Goal: Information Seeking & Learning: Learn about a topic

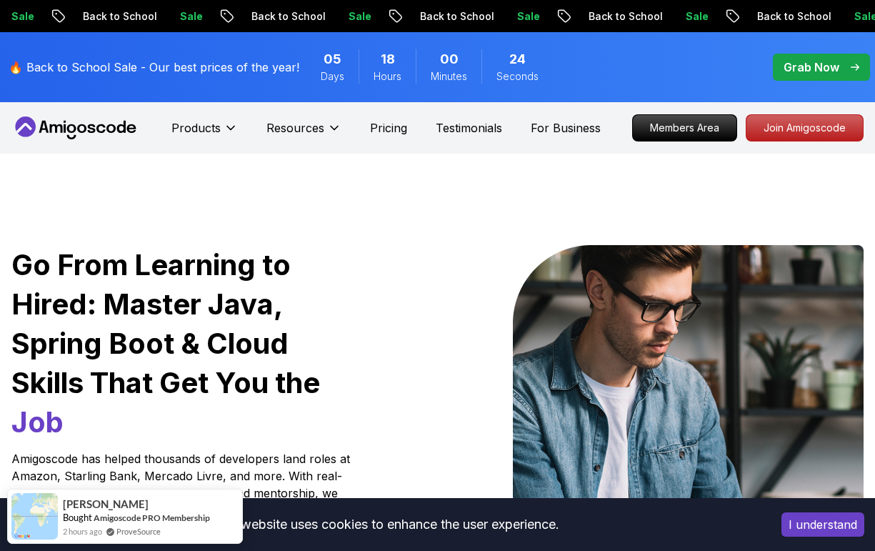
click at [612, 179] on div "Go From Learning to Hired: Master Java, Spring Boot & Cloud Skills That Get You…" at bounding box center [437, 505] width 875 height 702
click at [834, 133] on p "Join Amigoscode" at bounding box center [804, 128] width 116 height 26
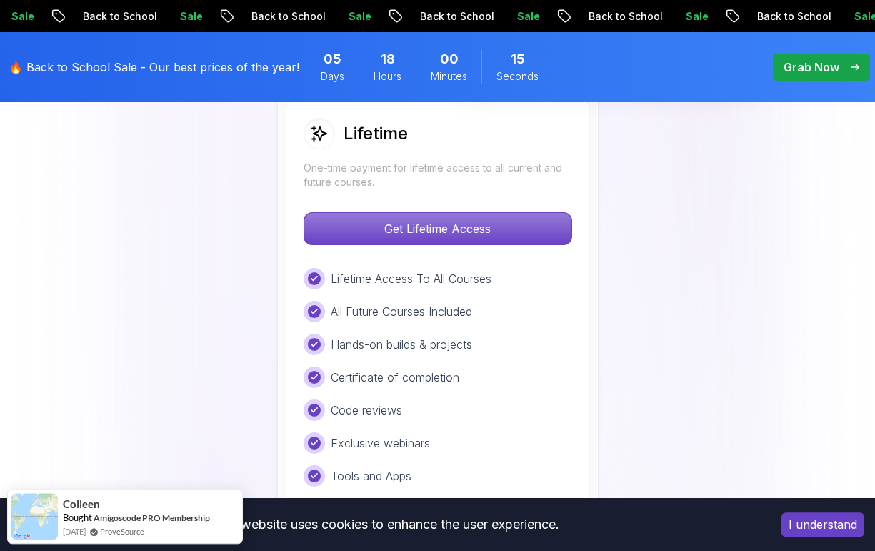
scroll to position [1125, 0]
click at [499, 235] on p "Get Lifetime Access" at bounding box center [437, 227] width 267 height 31
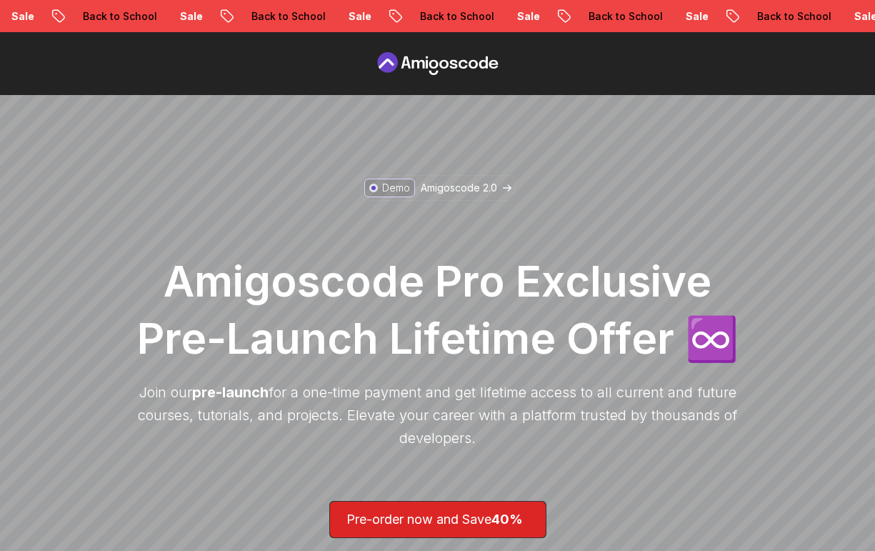
scroll to position [192, 0]
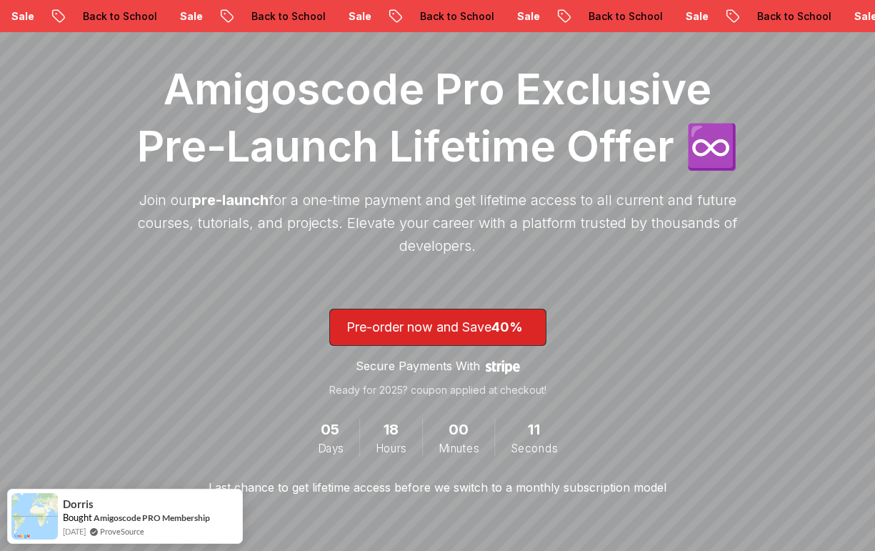
click at [523, 321] on span "40%" at bounding box center [506, 326] width 31 height 15
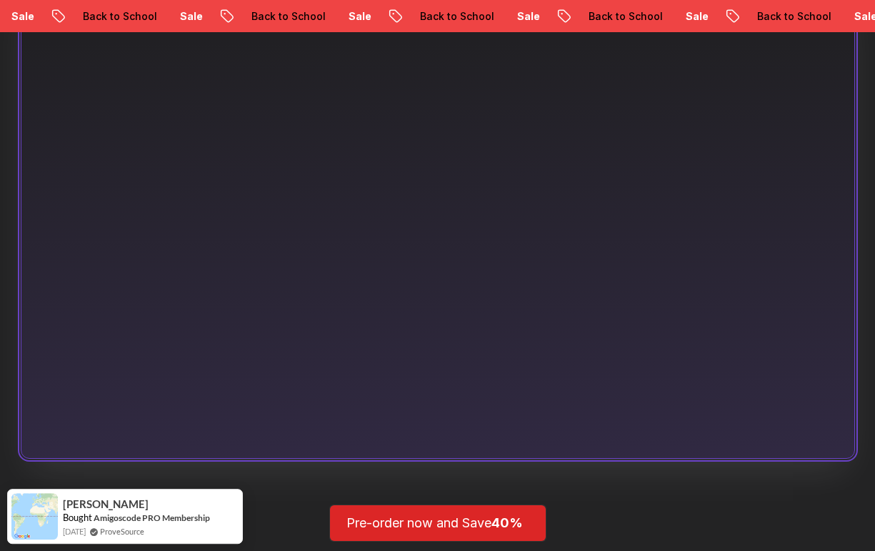
scroll to position [956, 0]
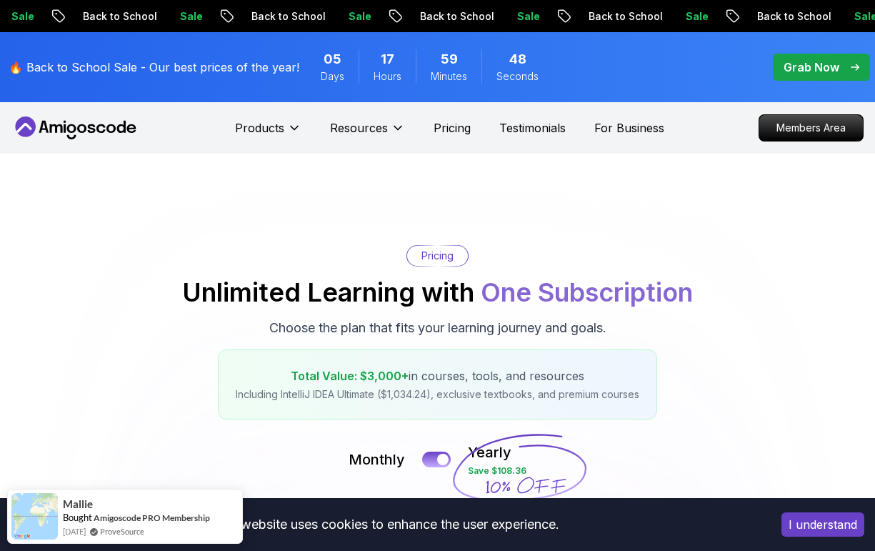
click at [388, 139] on button "Resources" at bounding box center [367, 133] width 75 height 29
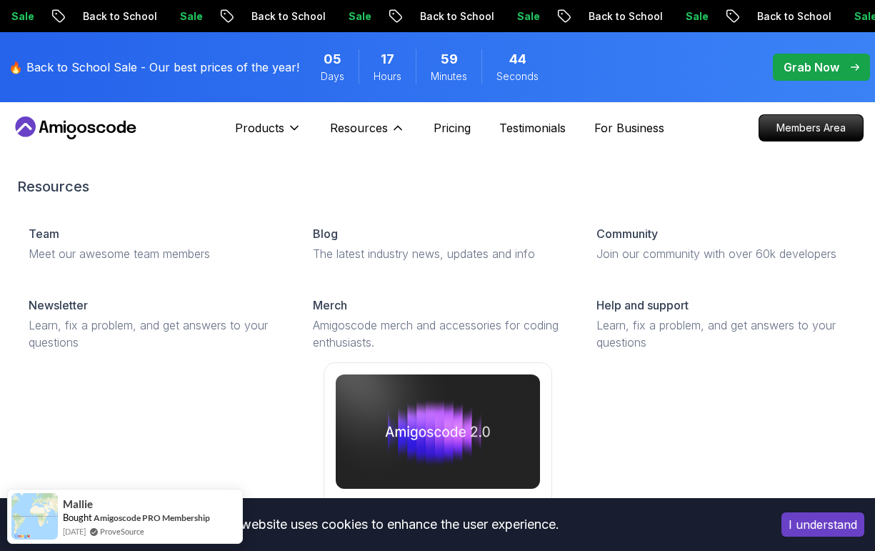
click at [247, 133] on p "Products" at bounding box center [259, 127] width 49 height 17
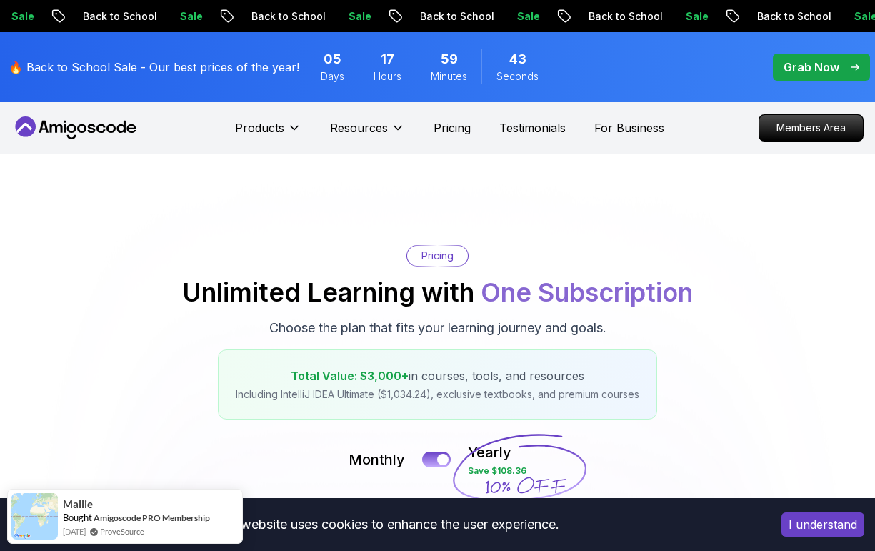
click at [267, 141] on button "Products" at bounding box center [268, 133] width 66 height 29
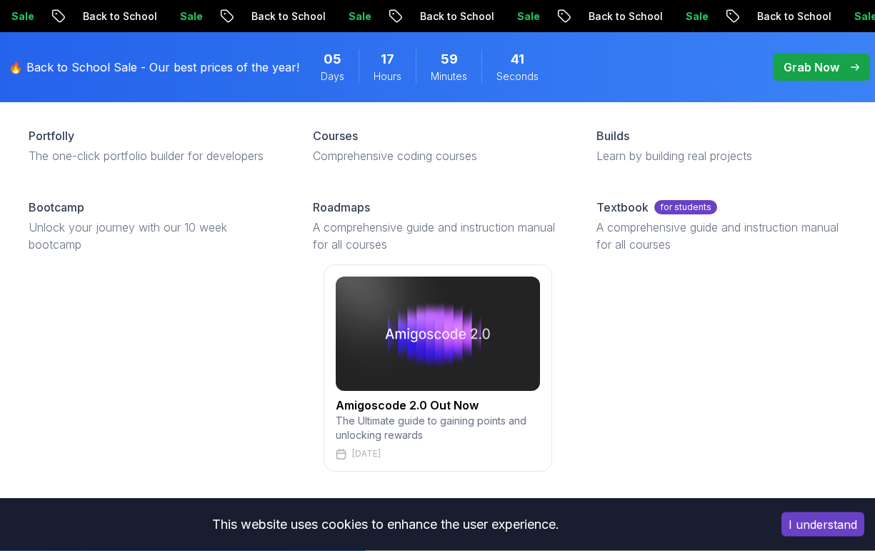
click at [333, 208] on p "Roadmaps" at bounding box center [341, 207] width 57 height 17
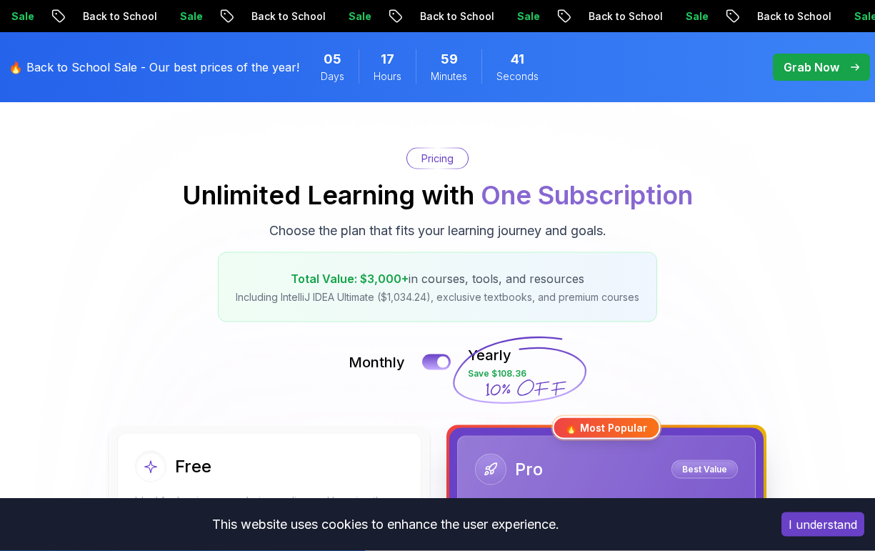
scroll to position [97, 0]
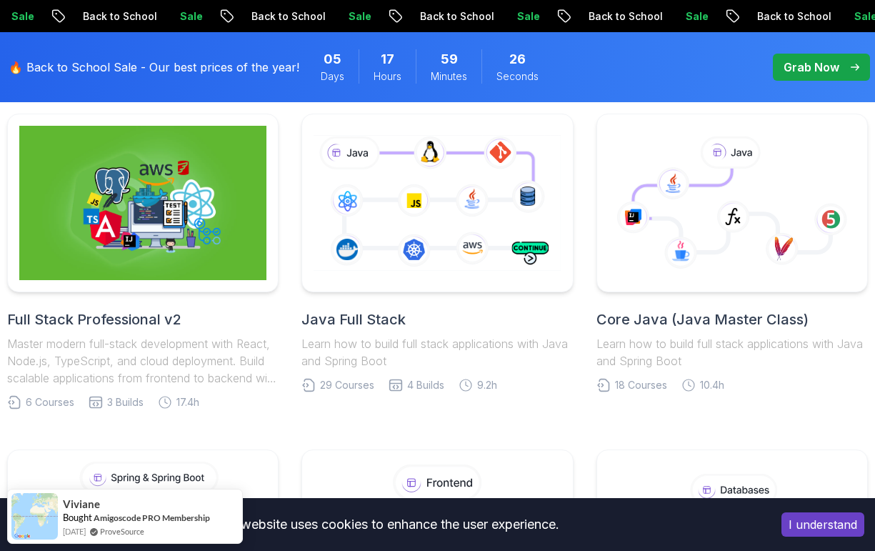
scroll to position [405, 0]
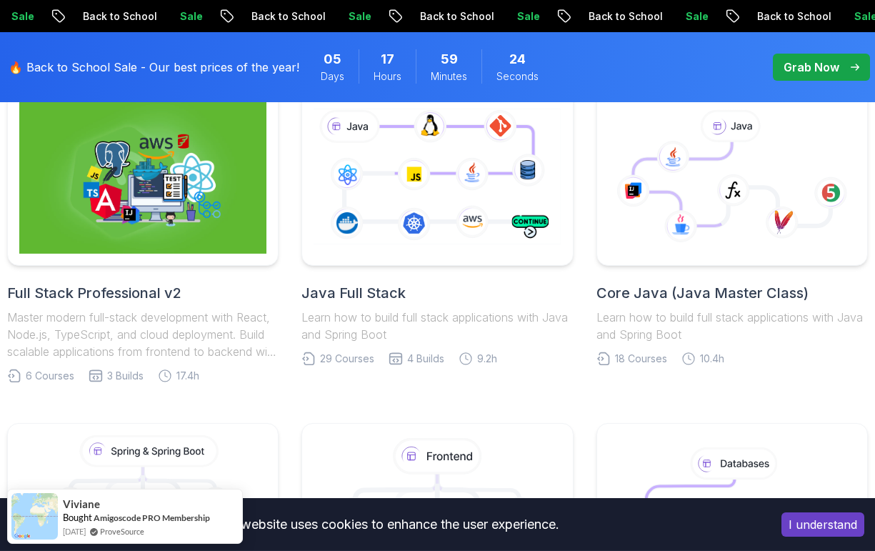
click at [151, 301] on h2 "Full Stack Professional v2" at bounding box center [142, 293] width 271 height 20
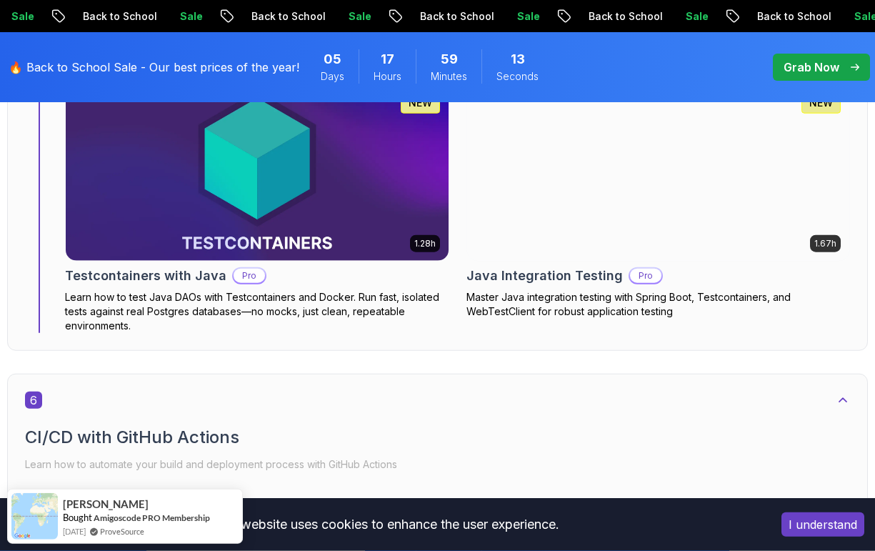
scroll to position [3539, 0]
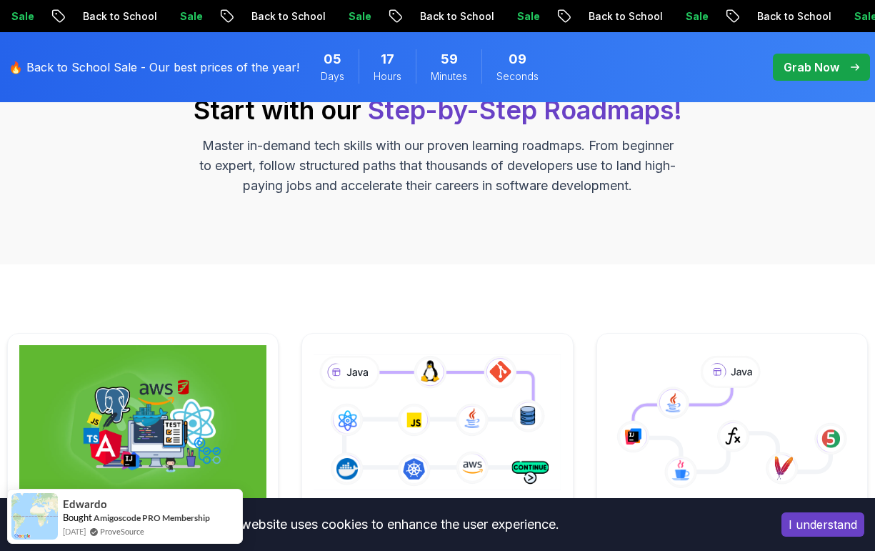
scroll to position [300, 0]
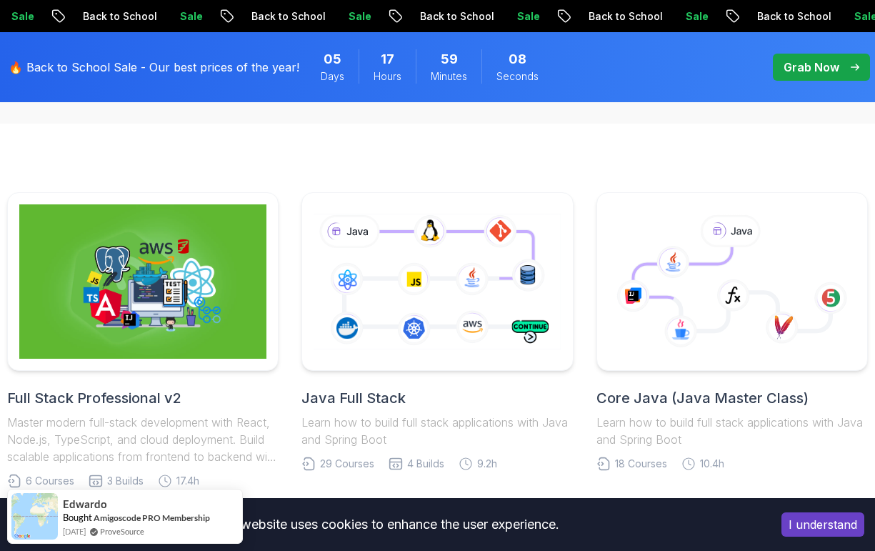
click at [434, 276] on icon at bounding box center [437, 281] width 253 height 141
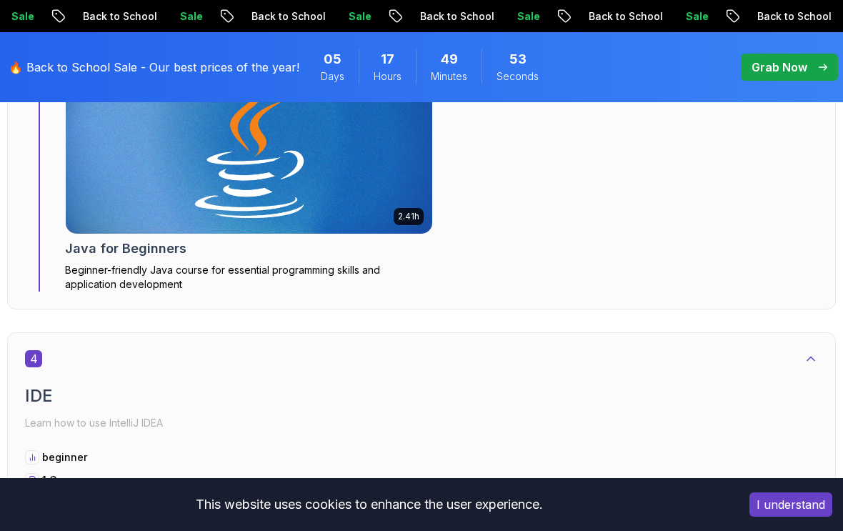
scroll to position [2378, 0]
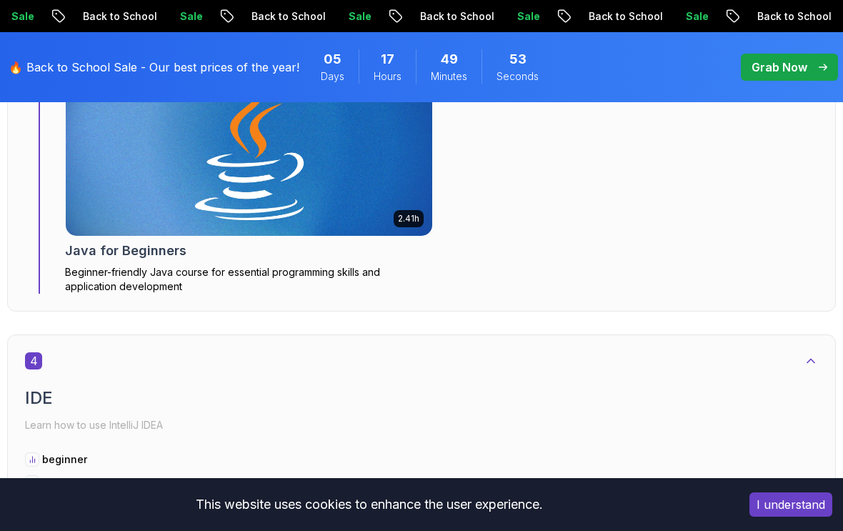
click at [154, 268] on p "Beginner-friendly Java course for essential programming skills and application …" at bounding box center [249, 279] width 368 height 29
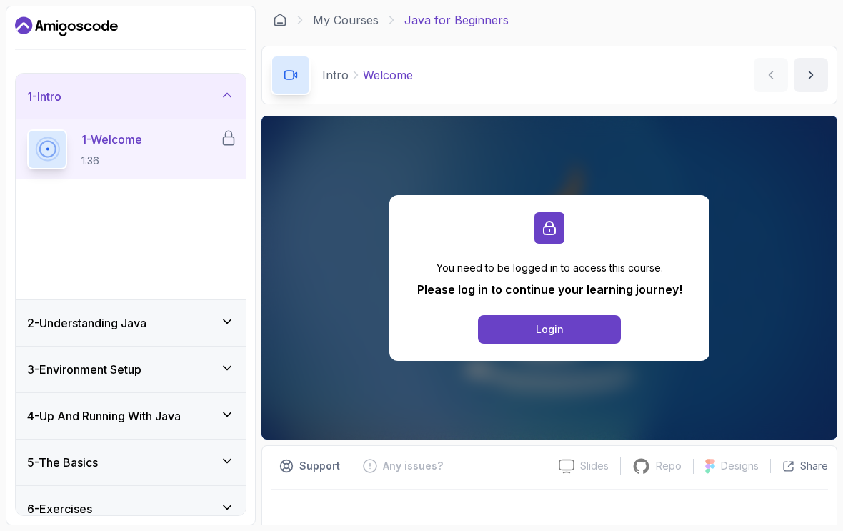
scroll to position [24, 0]
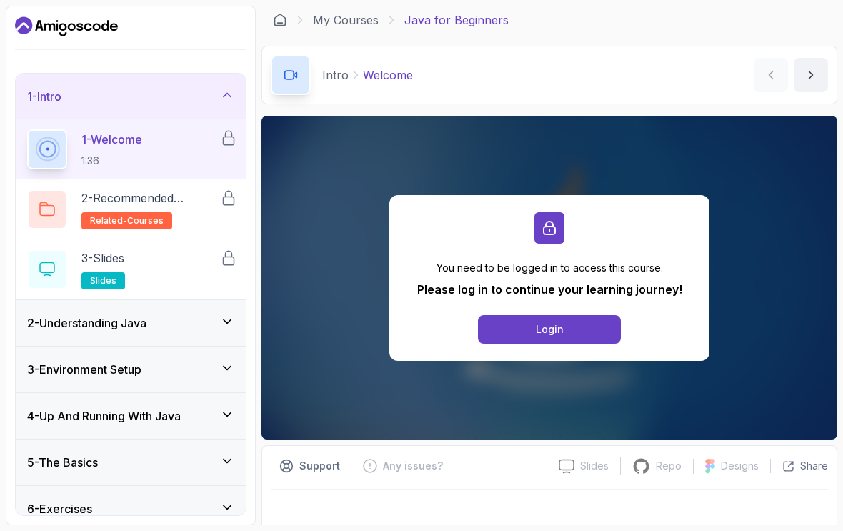
click at [244, 79] on div "1 - Intro" at bounding box center [131, 97] width 230 height 46
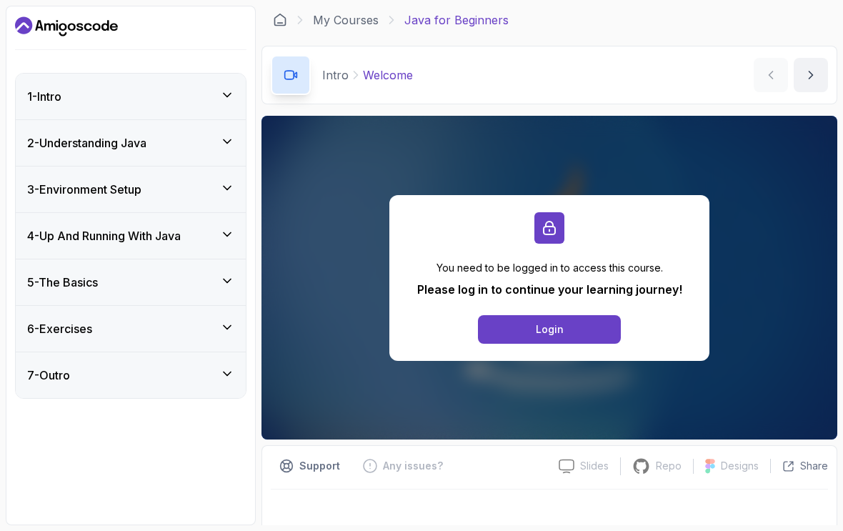
click at [226, 134] on div "2 - Understanding Java" at bounding box center [130, 142] width 207 height 17
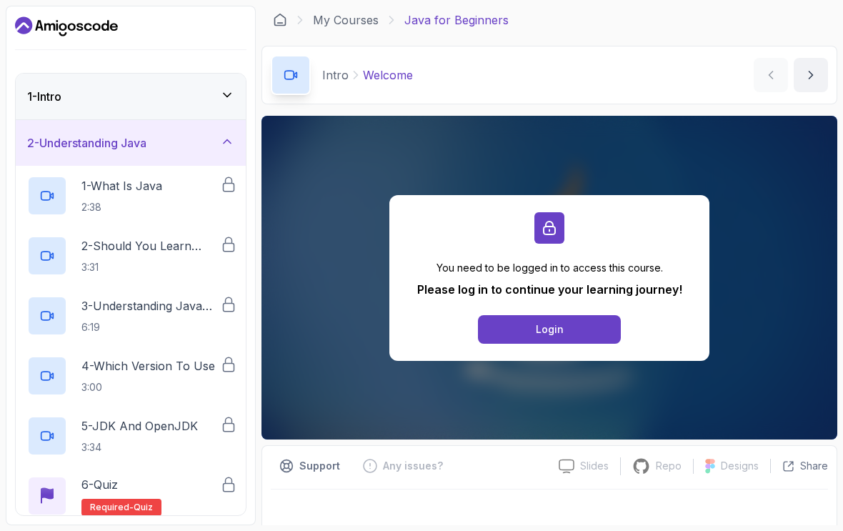
scroll to position [0, 0]
click at [221, 134] on icon at bounding box center [227, 141] width 14 height 14
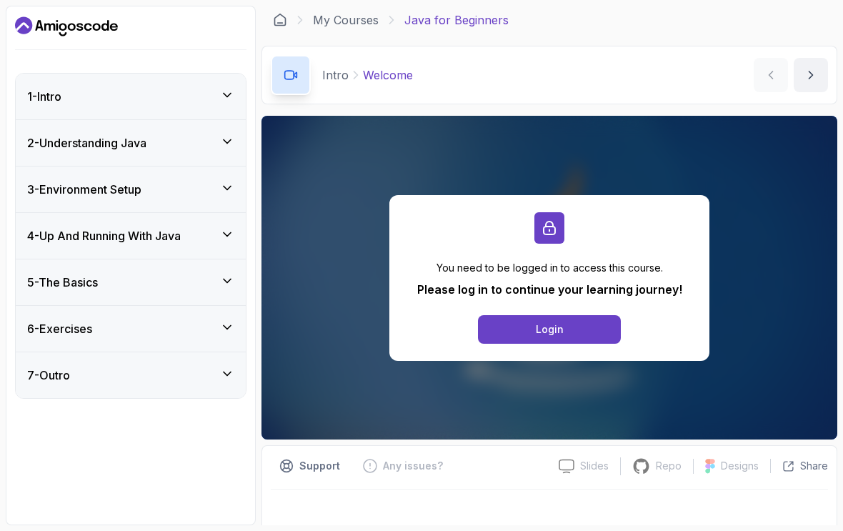
click at [236, 166] on div "3 - Environment Setup" at bounding box center [131, 189] width 230 height 46
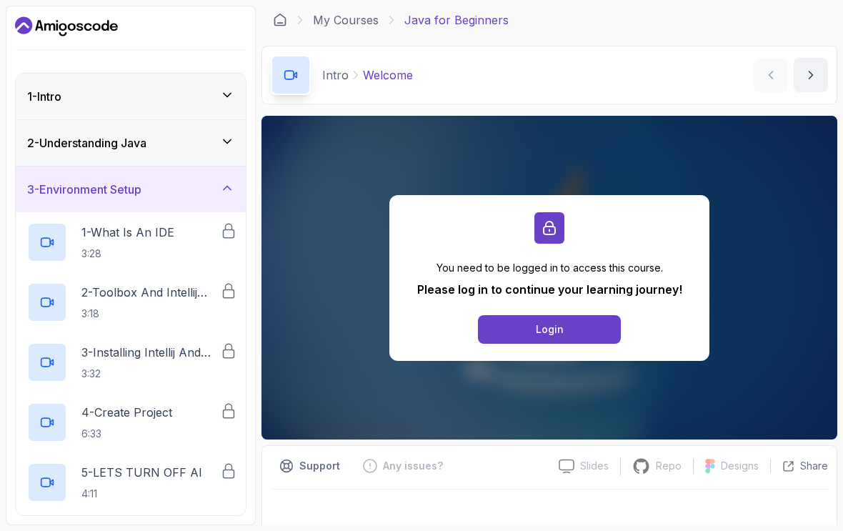
click at [239, 166] on div "3 - Environment Setup" at bounding box center [131, 189] width 230 height 46
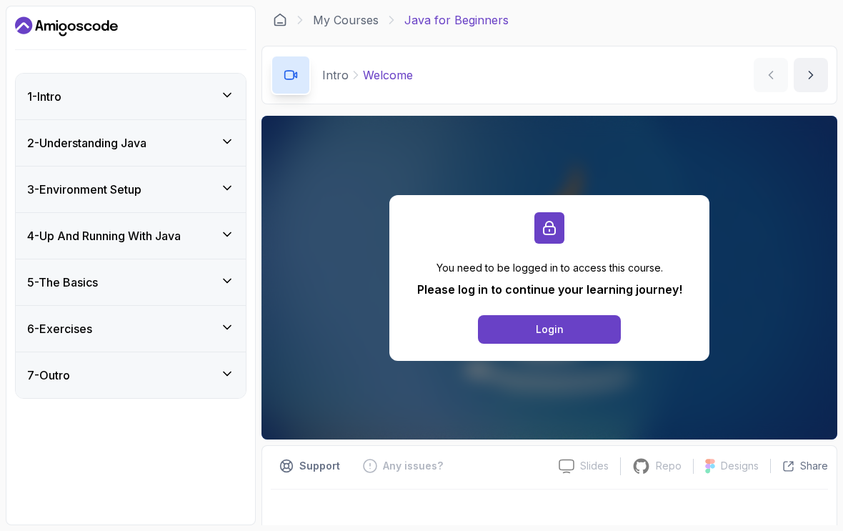
click at [244, 213] on div "4 - Up And Running With Java" at bounding box center [131, 236] width 230 height 46
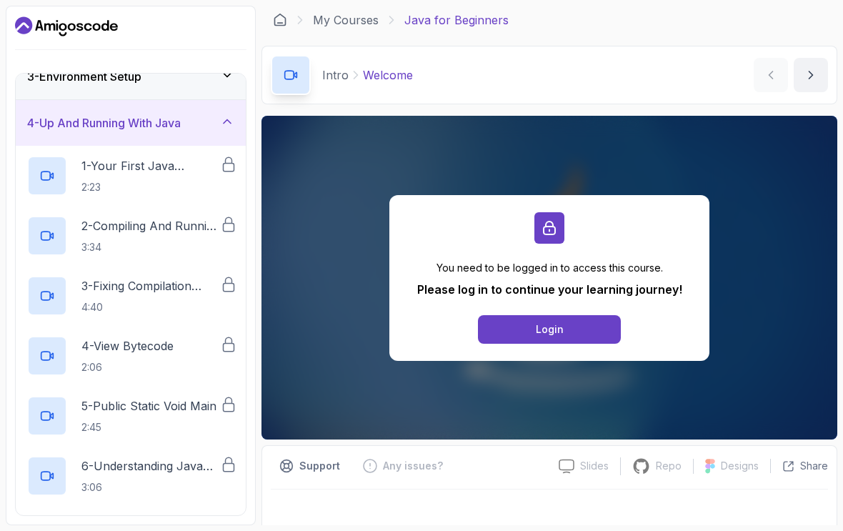
scroll to position [108, 0]
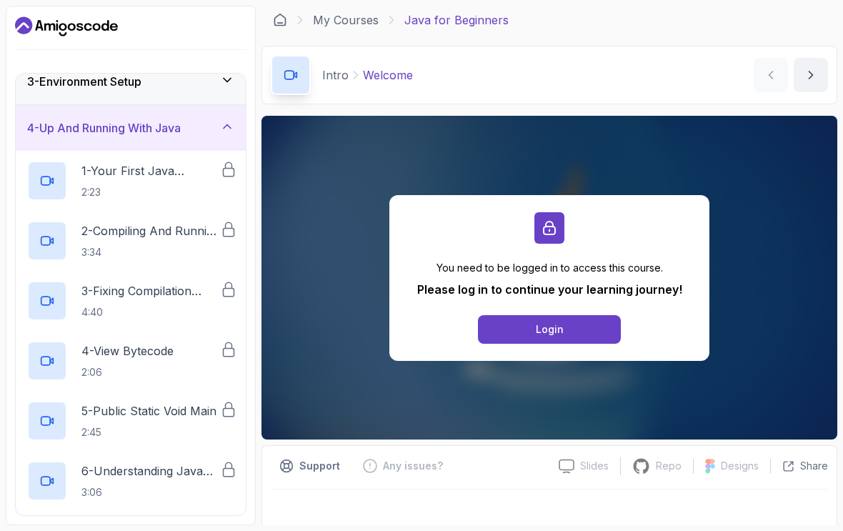
click at [233, 105] on div "4 - Up And Running With Java" at bounding box center [131, 128] width 230 height 46
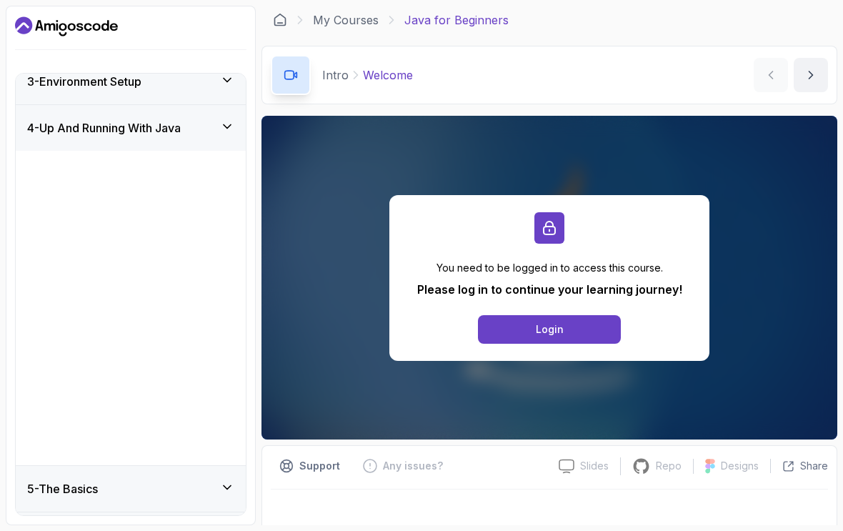
scroll to position [0, 0]
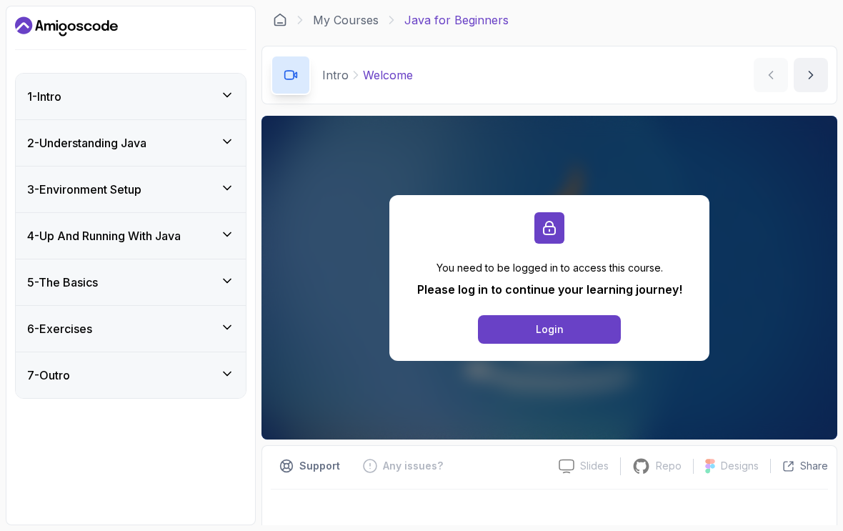
click at [236, 262] on div "5 - The Basics" at bounding box center [131, 282] width 230 height 46
